Goal: Transaction & Acquisition: Download file/media

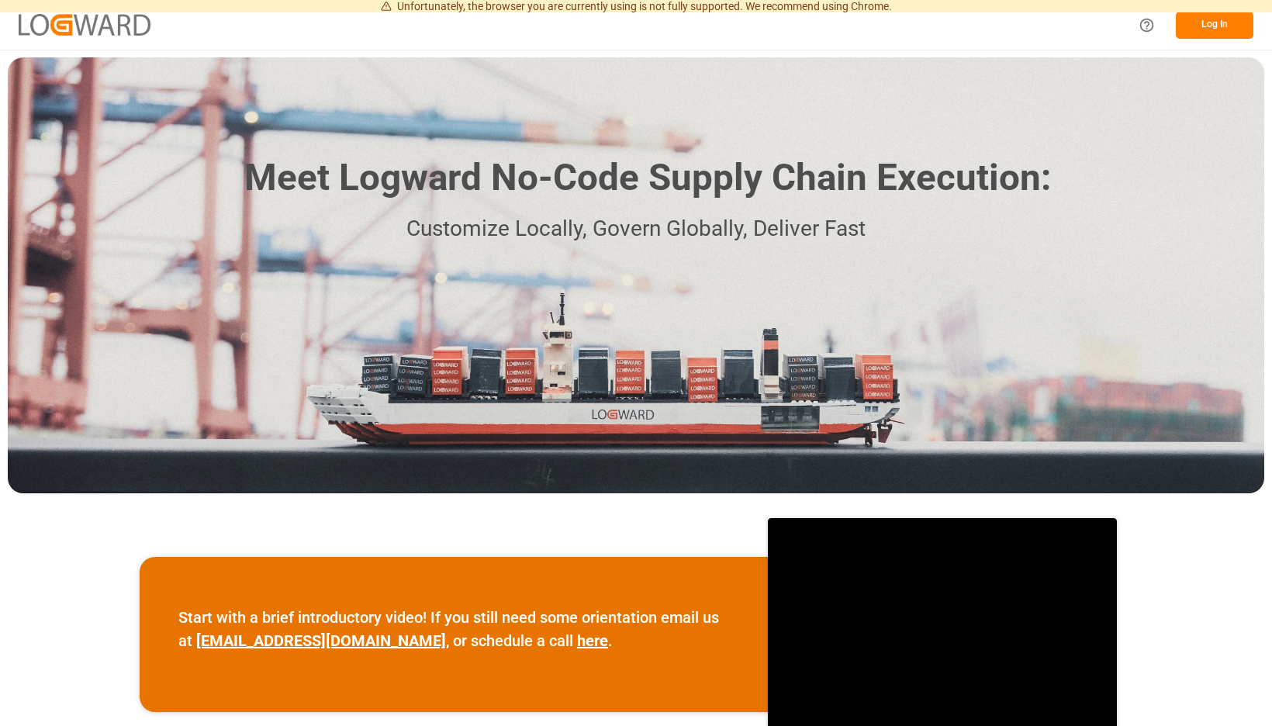
click at [1230, 26] on button "Log In" at bounding box center [1215, 25] width 78 height 27
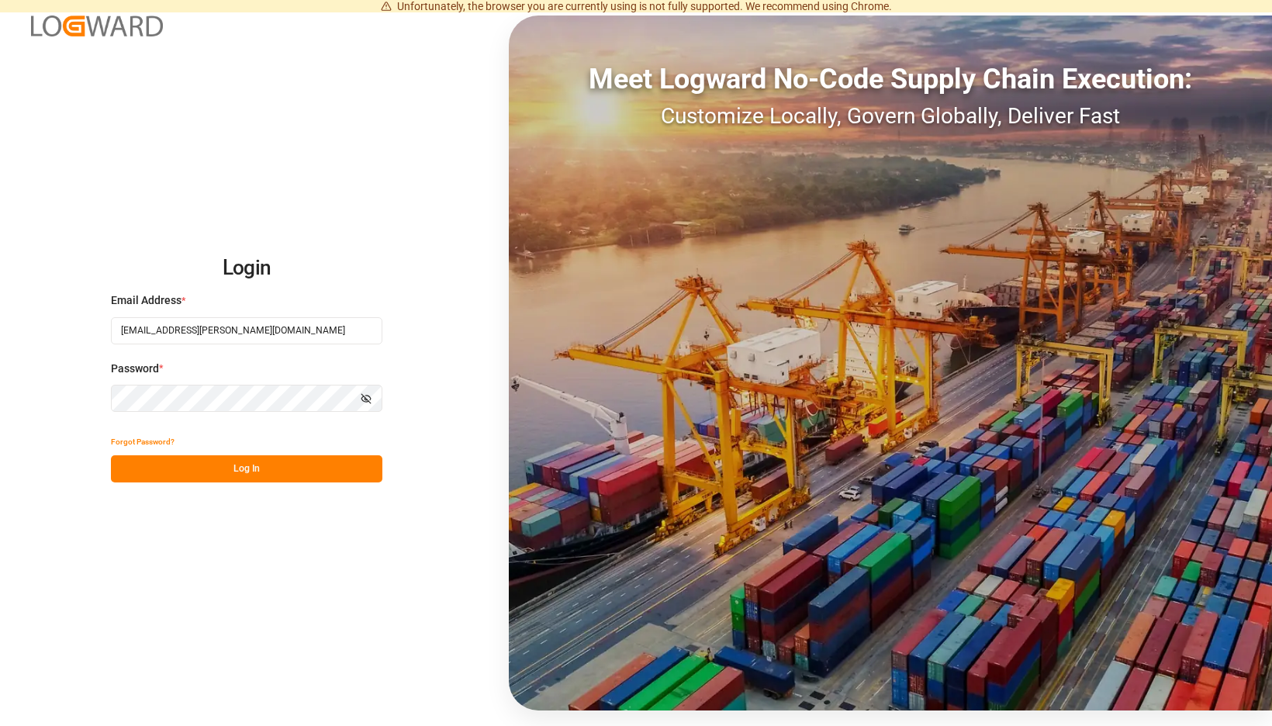
click at [362, 478] on button "Log In" at bounding box center [247, 468] width 272 height 27
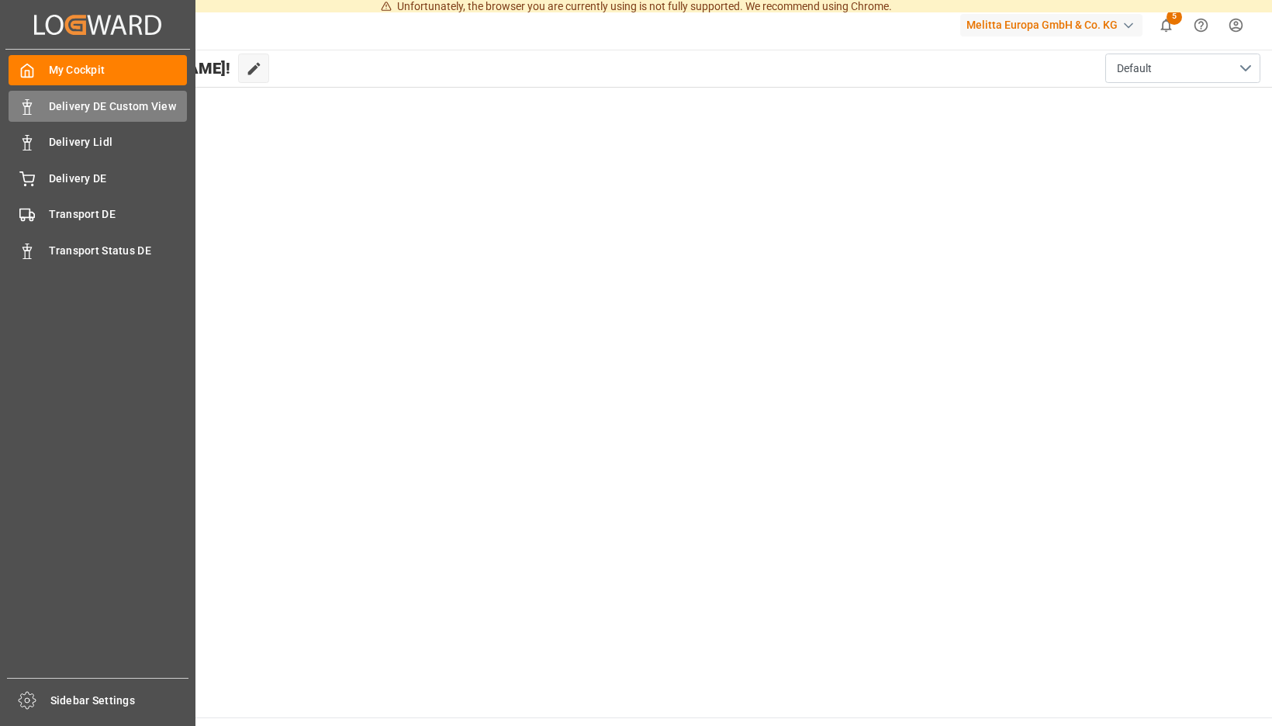
click at [29, 106] on polygon at bounding box center [29, 104] width 5 height 3
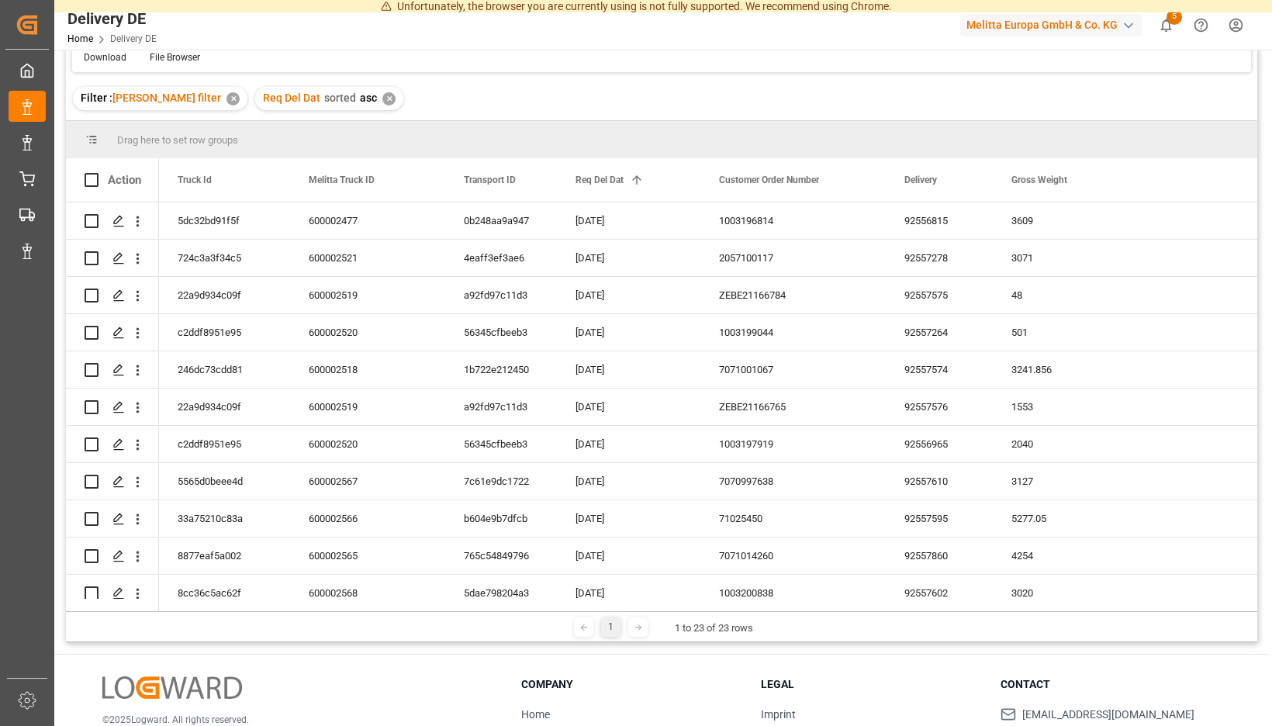
scroll to position [126, 0]
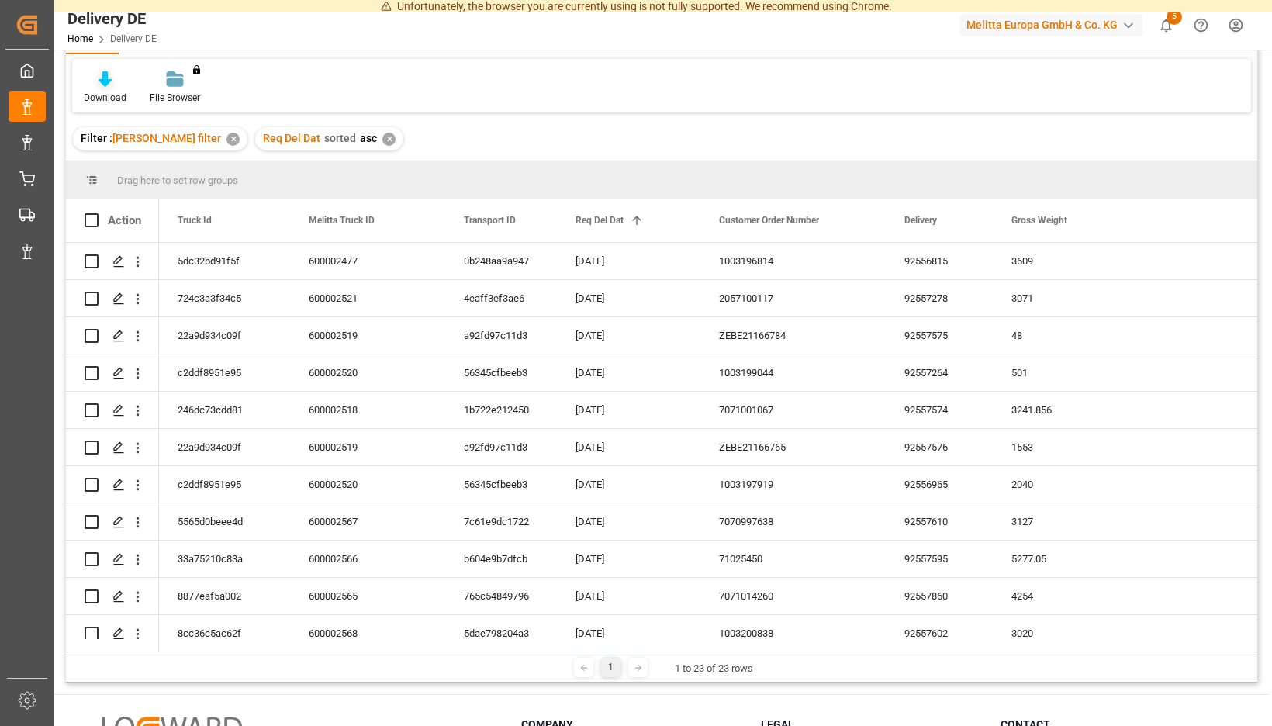
click at [138, 88] on div "Download" at bounding box center [105, 88] width 66 height 34
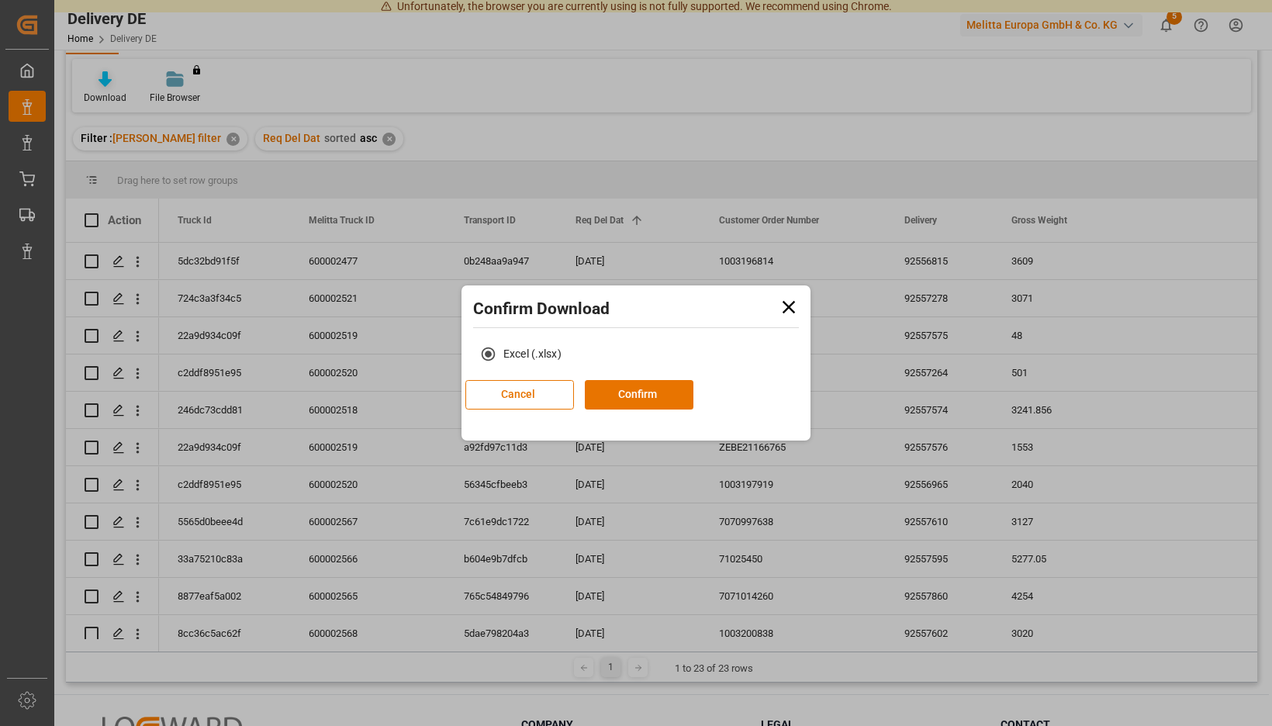
scroll to position [85, 0]
click at [633, 388] on button "Confirm" at bounding box center [639, 394] width 109 height 29
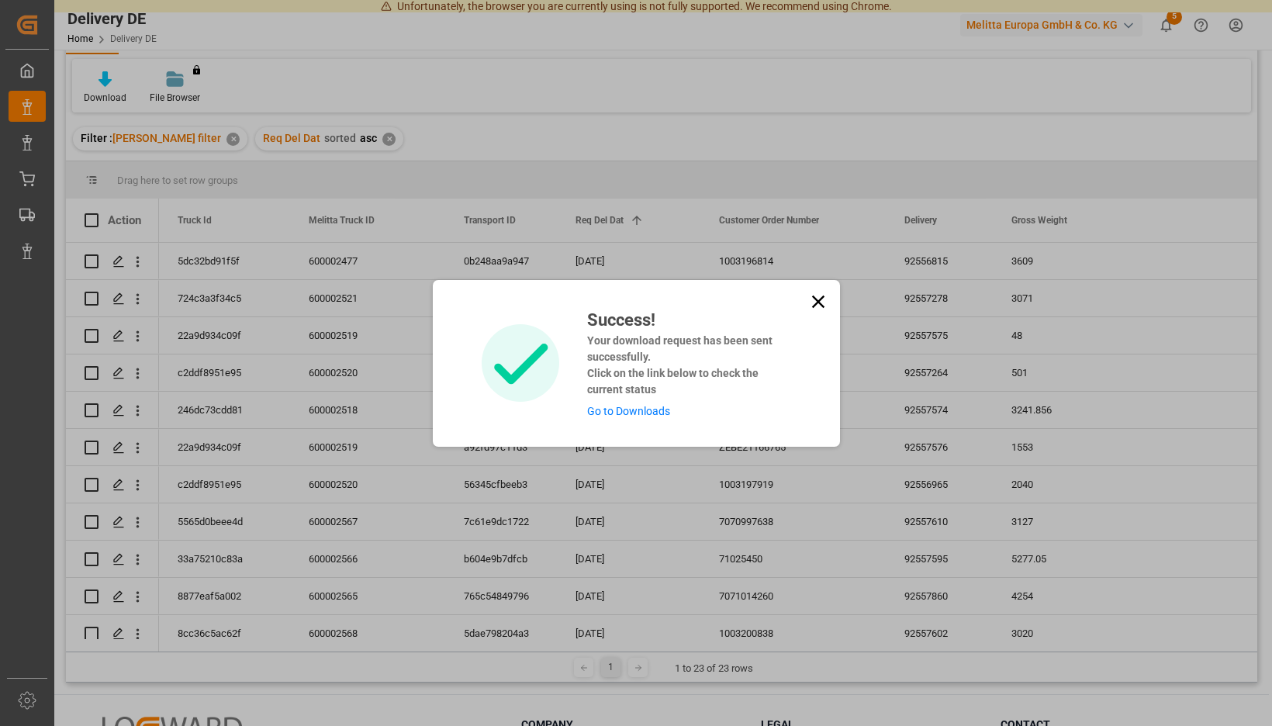
click at [628, 412] on link "Go to Downloads" at bounding box center [628, 411] width 83 height 12
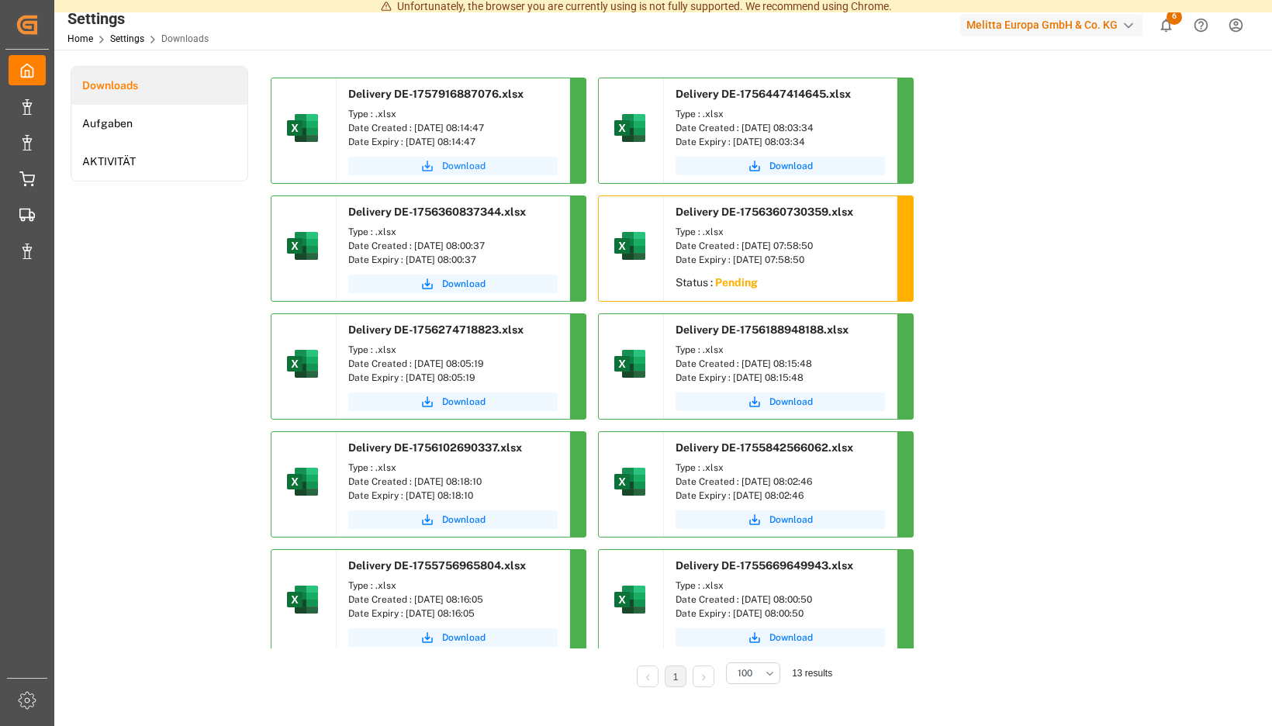
click at [486, 167] on span "Download" at bounding box center [463, 166] width 43 height 14
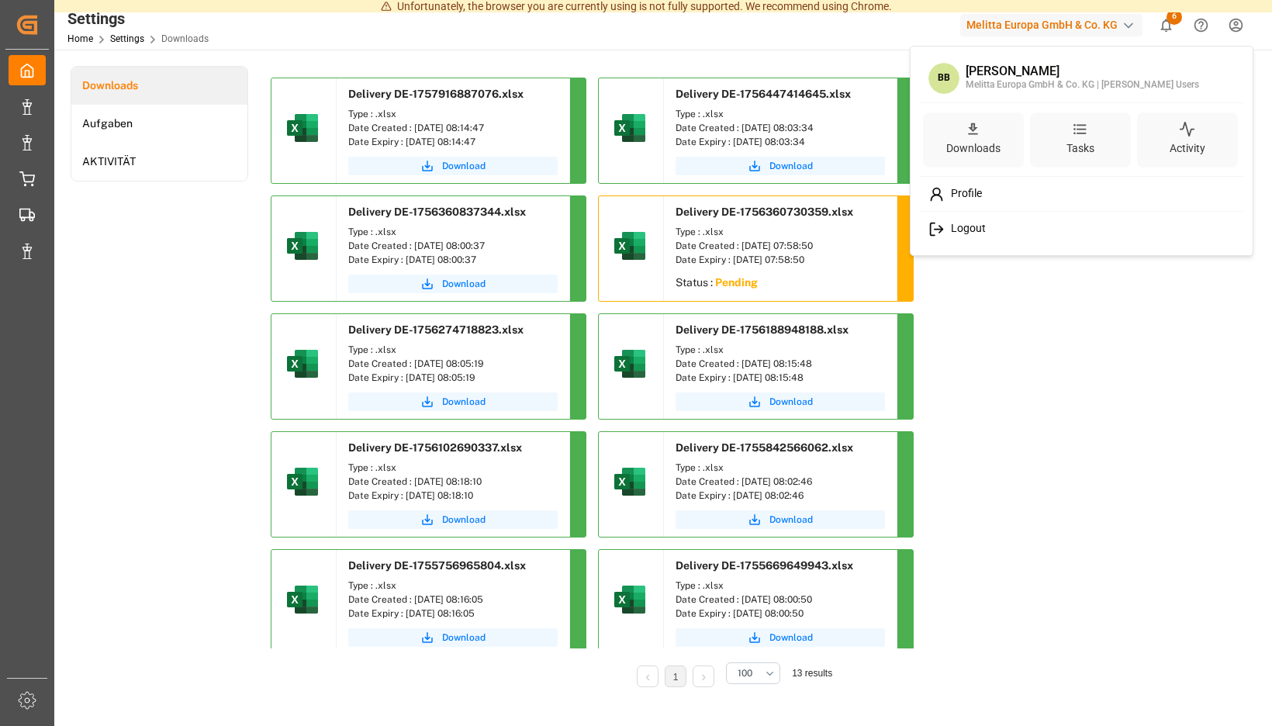
click at [971, 228] on span "Logout" at bounding box center [965, 229] width 41 height 14
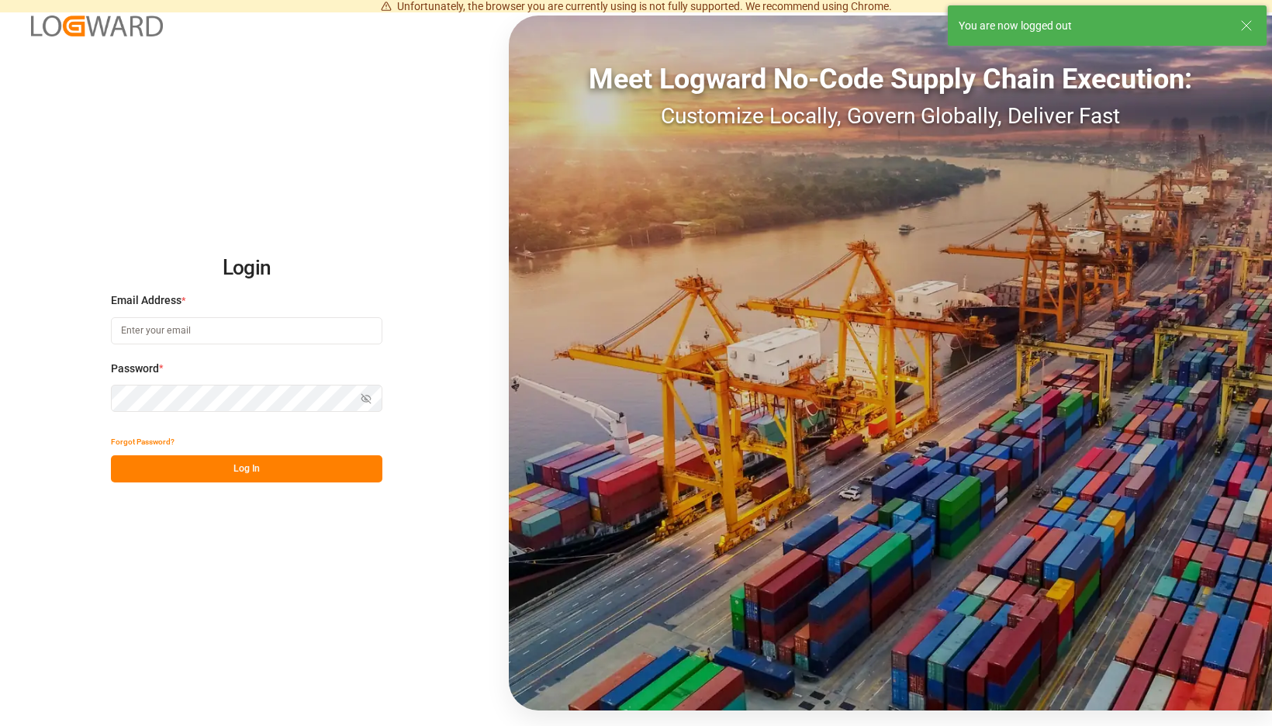
type input "[EMAIL_ADDRESS][PERSON_NAME][DOMAIN_NAME]"
